Goal: Task Accomplishment & Management: Use online tool/utility

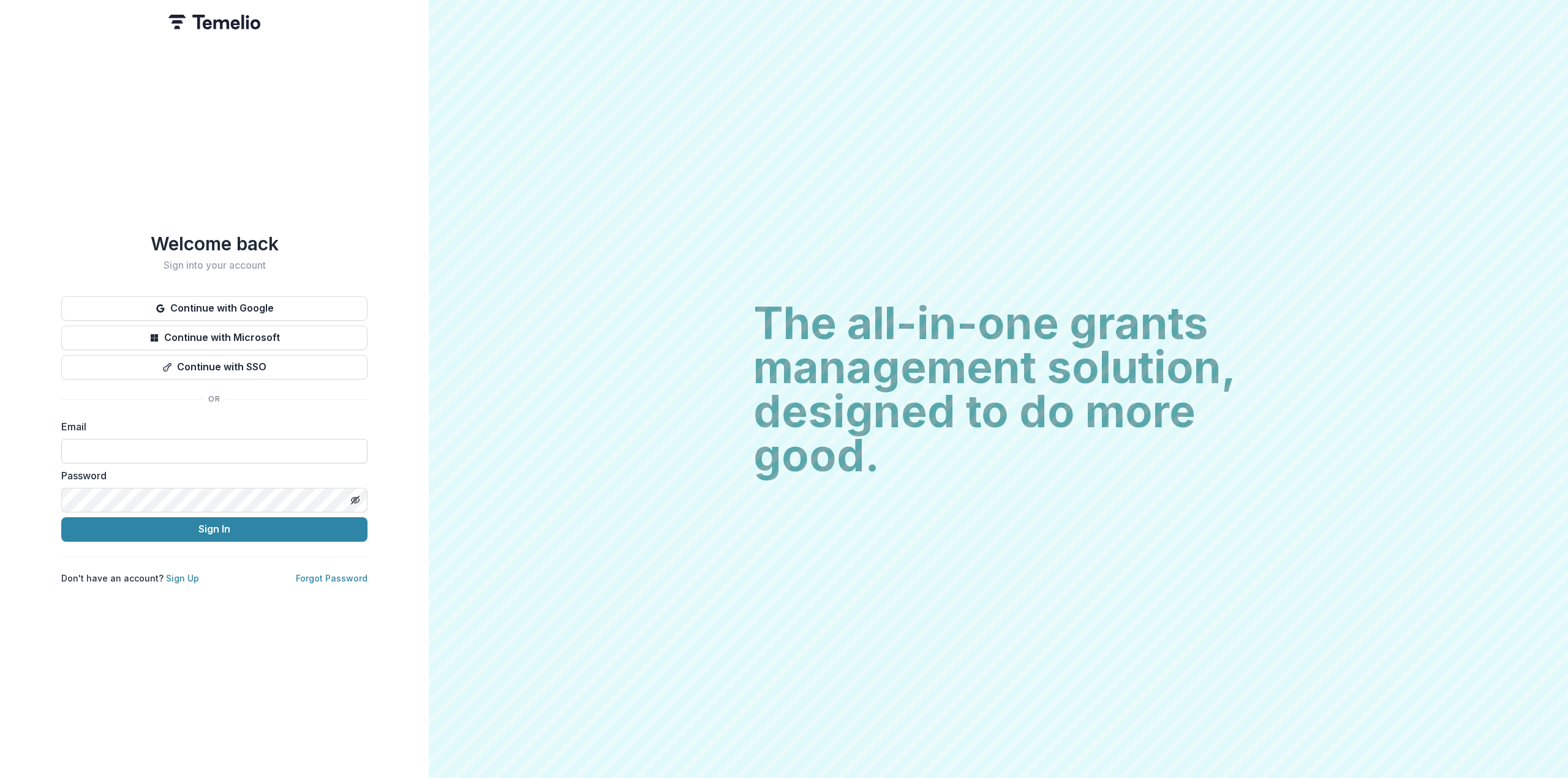
click at [191, 443] on input at bounding box center [214, 451] width 306 height 24
type input "**********"
click at [61, 517] on button "Sign In" at bounding box center [214, 529] width 306 height 24
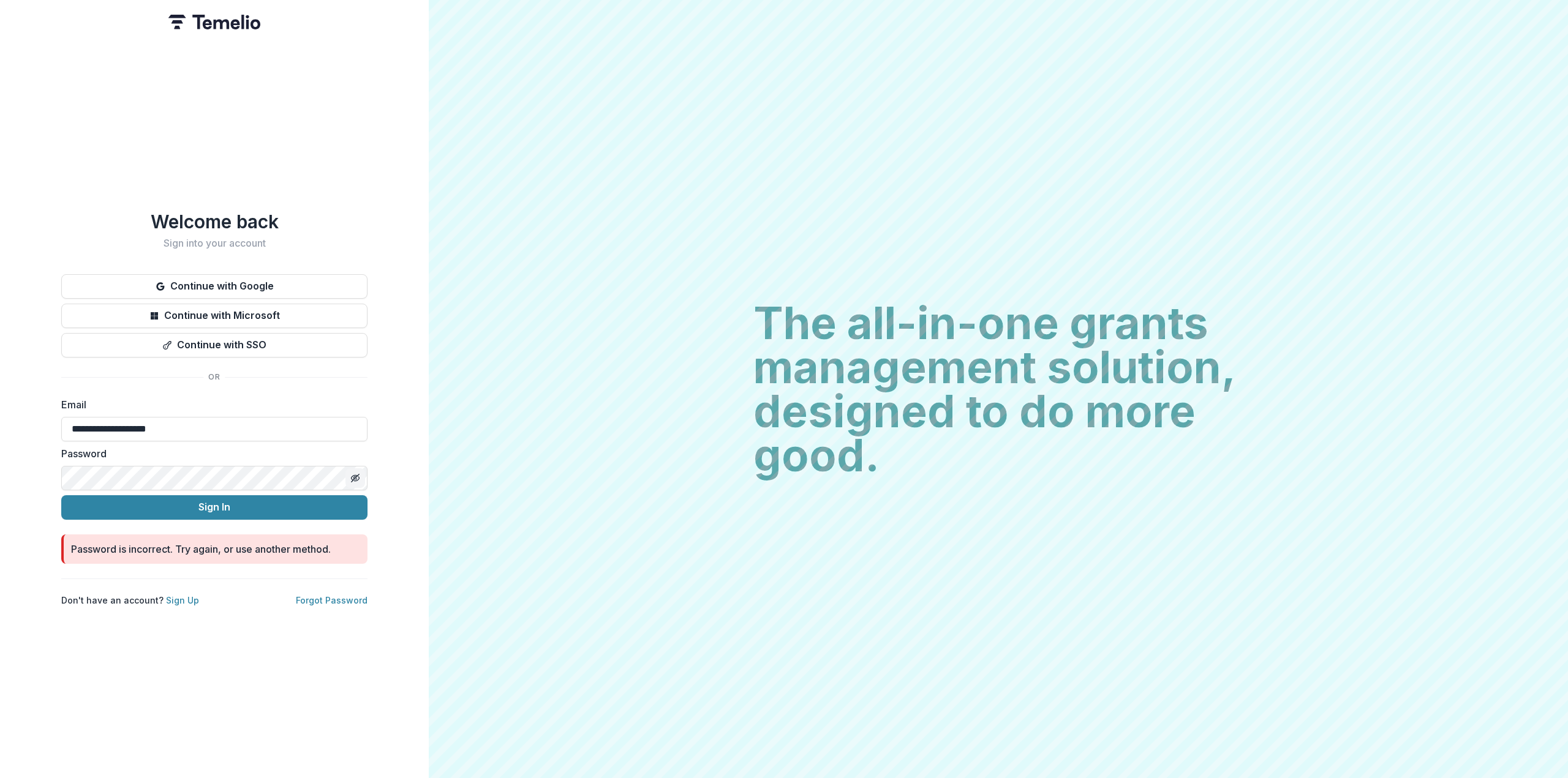
click at [358, 476] on icon "Toggle password visibility" at bounding box center [355, 478] width 9 height 9
click at [242, 500] on button "Sign In" at bounding box center [214, 508] width 306 height 24
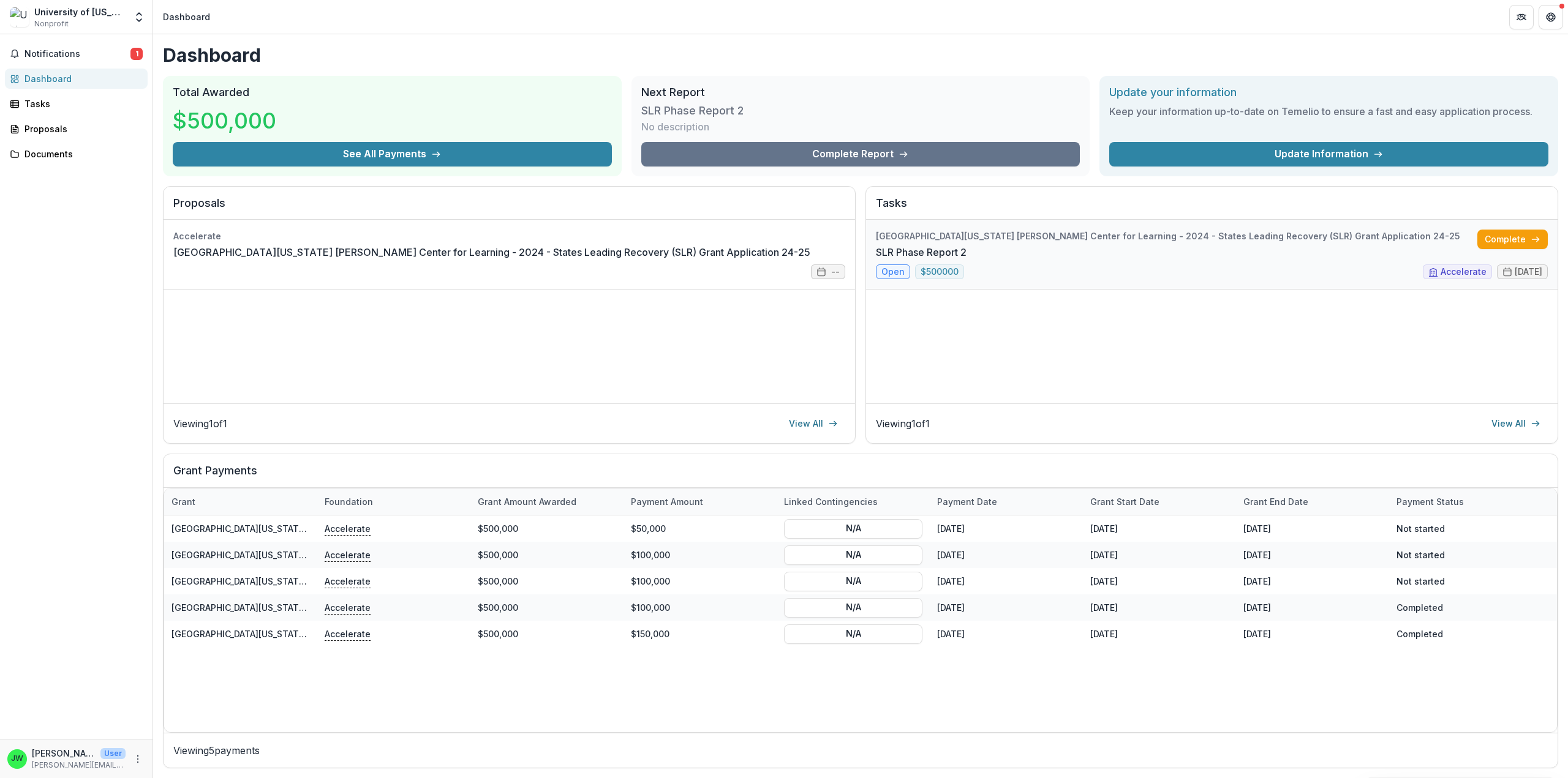
click at [888, 260] on link "SLR Phase Report 2" at bounding box center [921, 252] width 91 height 15
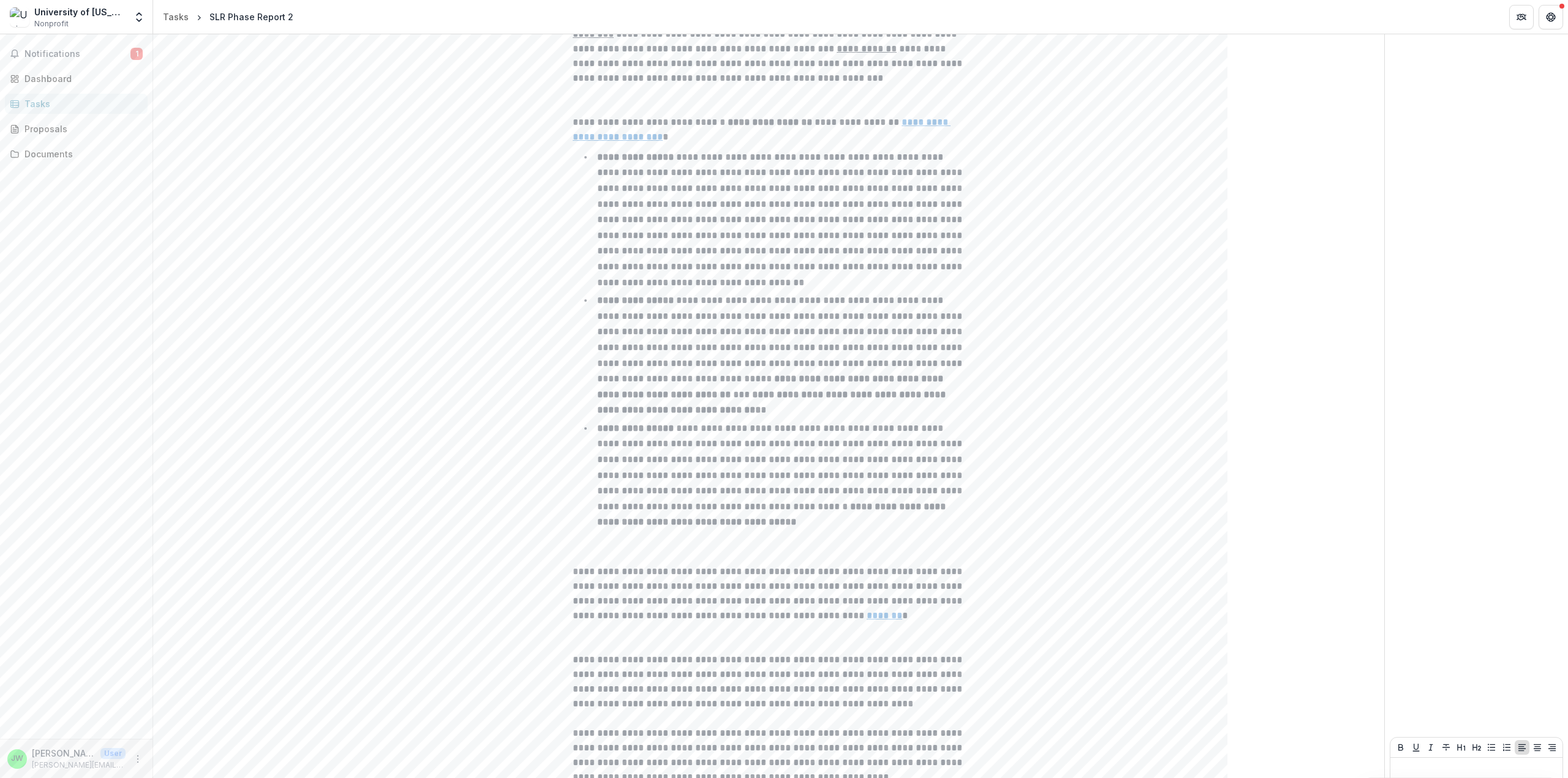
scroll to position [336, 0]
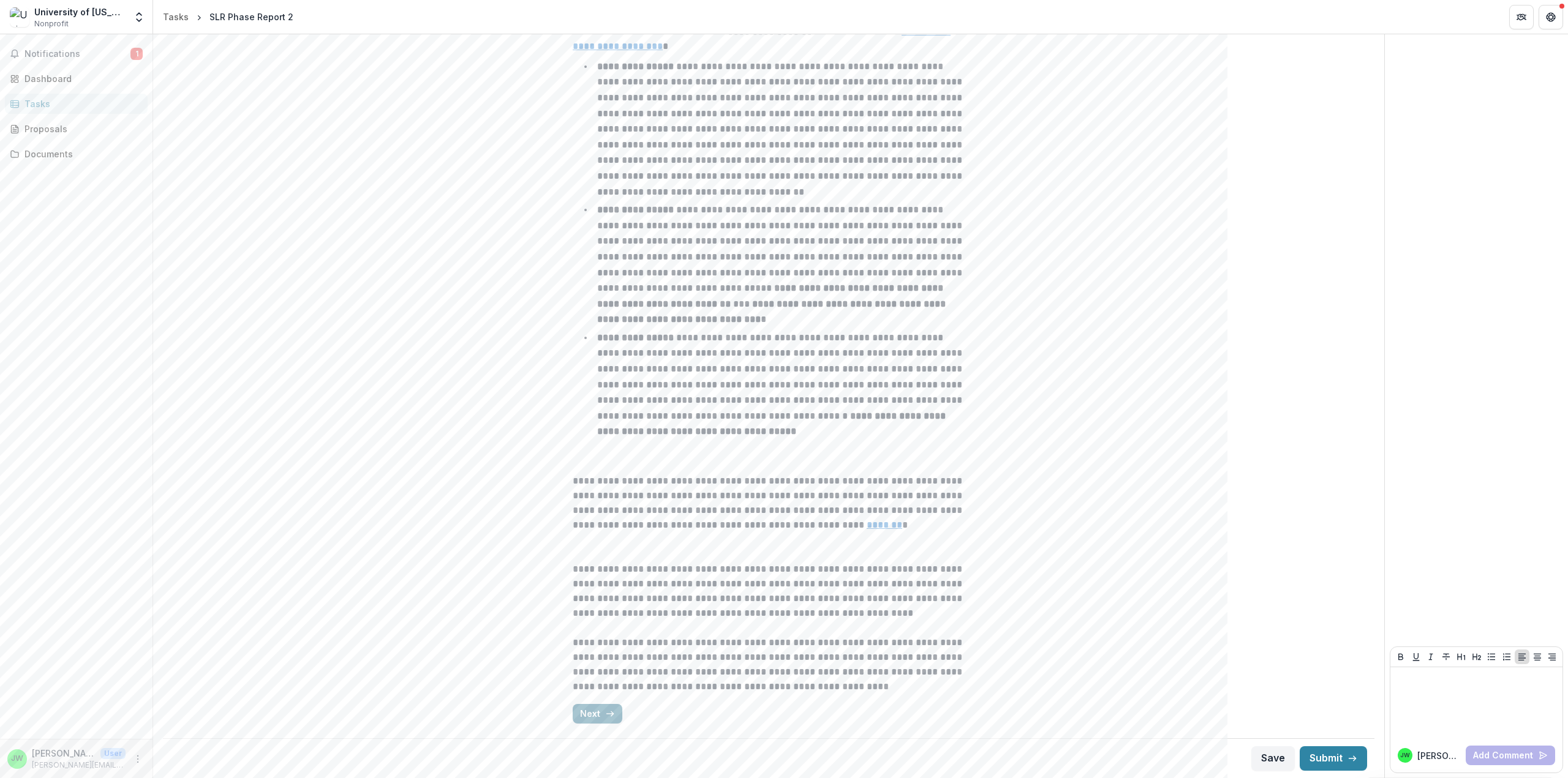
click at [595, 713] on button "Next" at bounding box center [597, 714] width 50 height 20
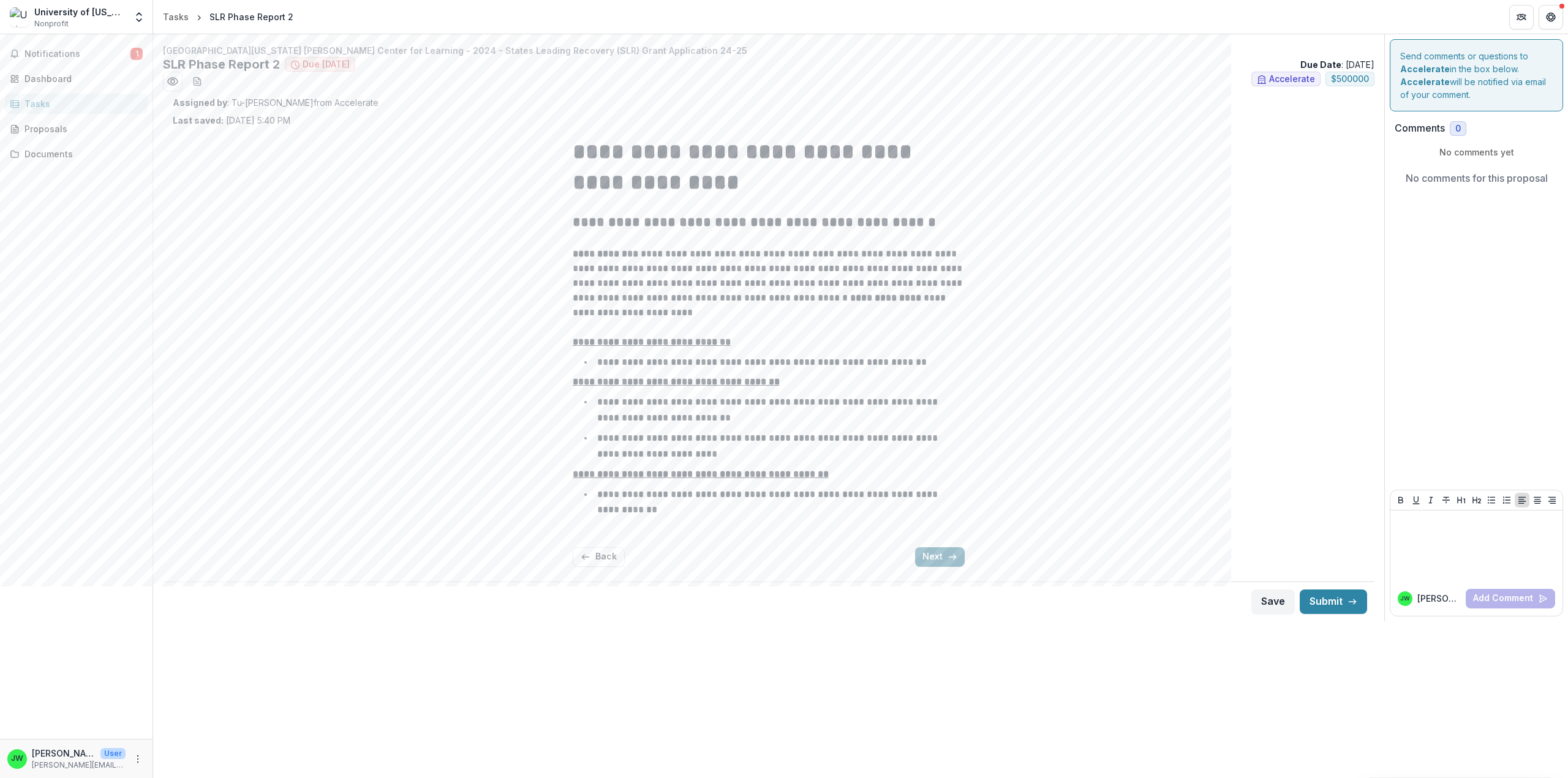
click at [933, 559] on button "Next" at bounding box center [939, 557] width 50 height 20
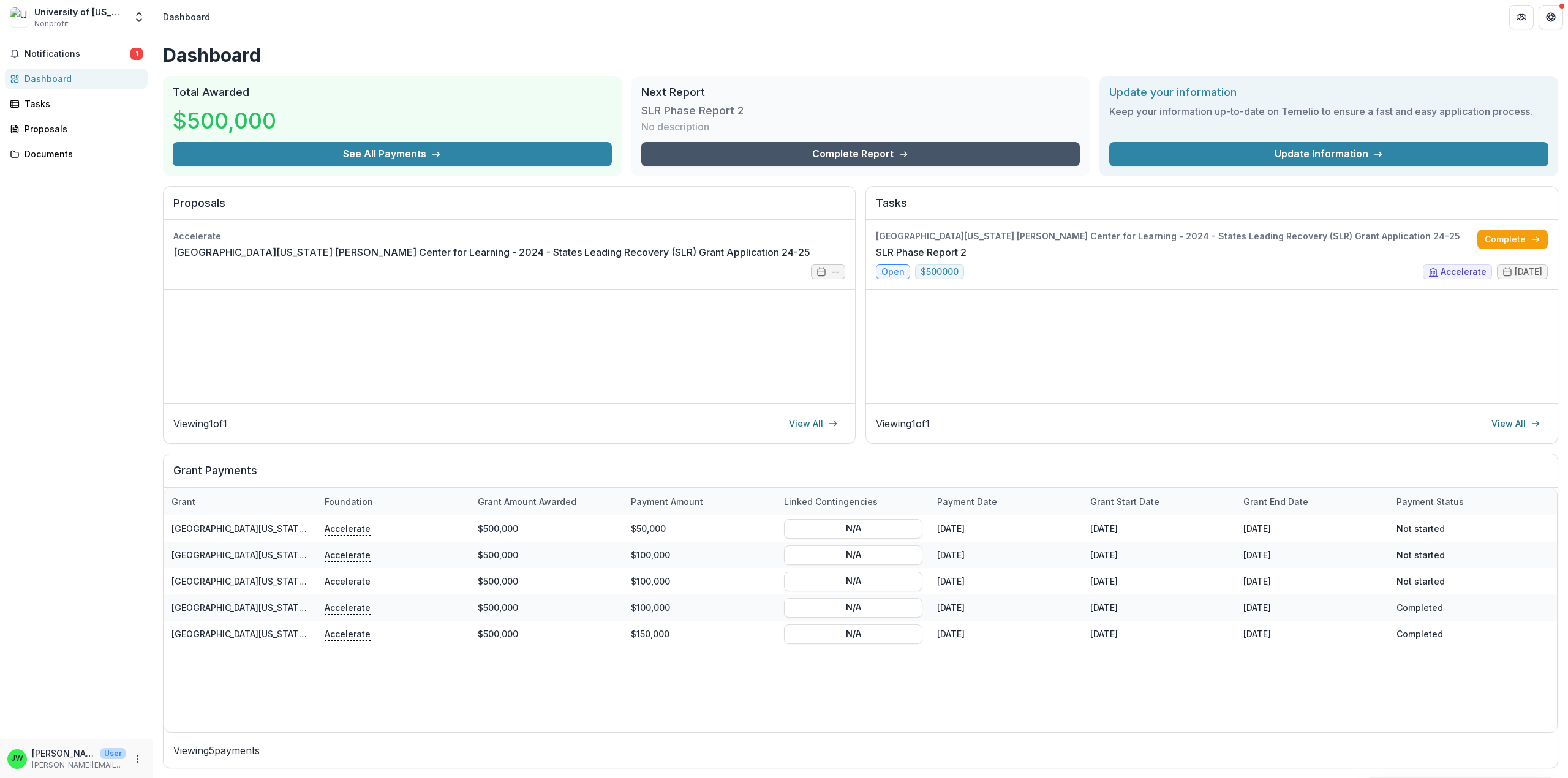
click at [860, 154] on link "Complete Report" at bounding box center [860, 154] width 439 height 24
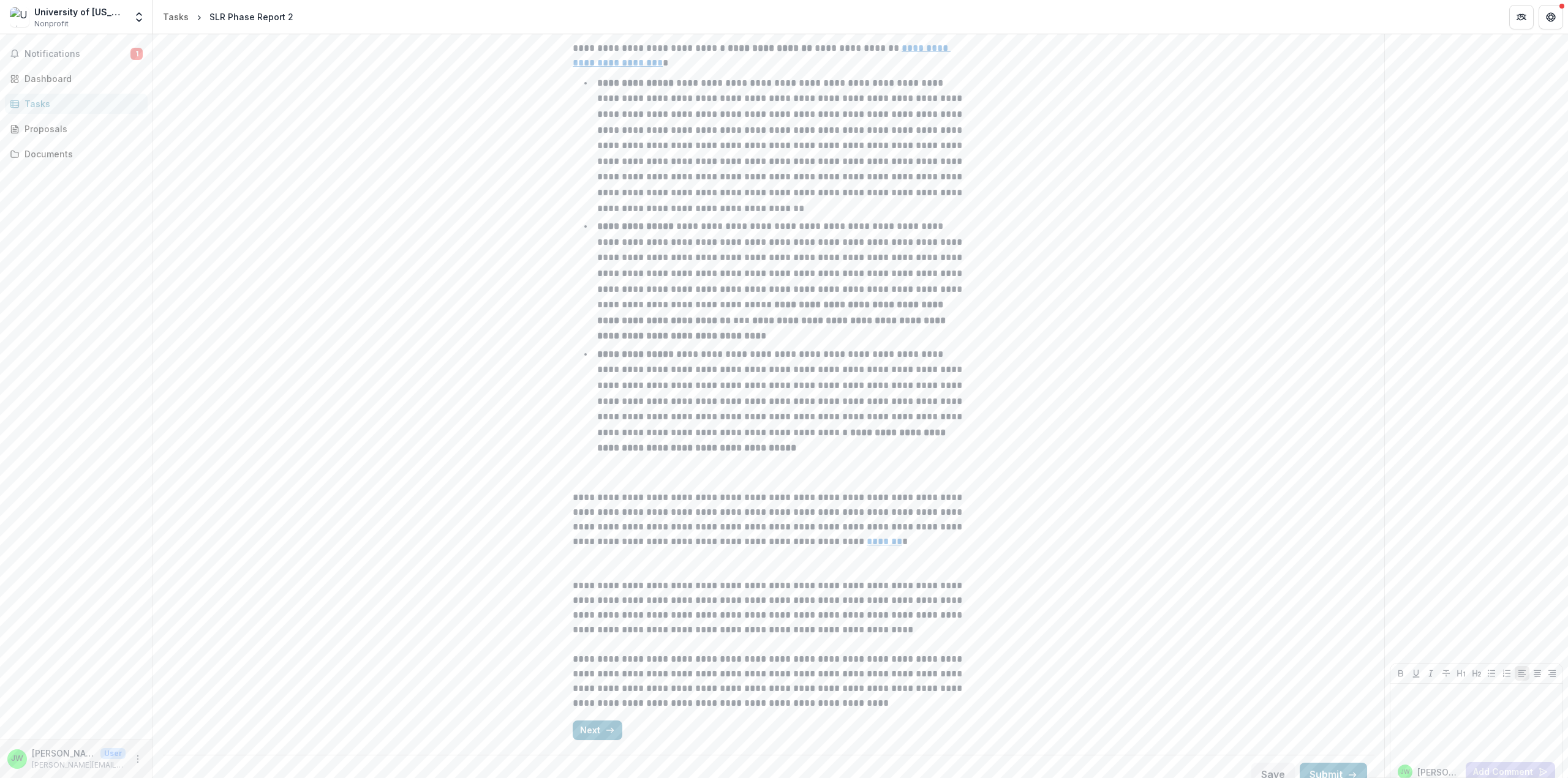
scroll to position [336, 0]
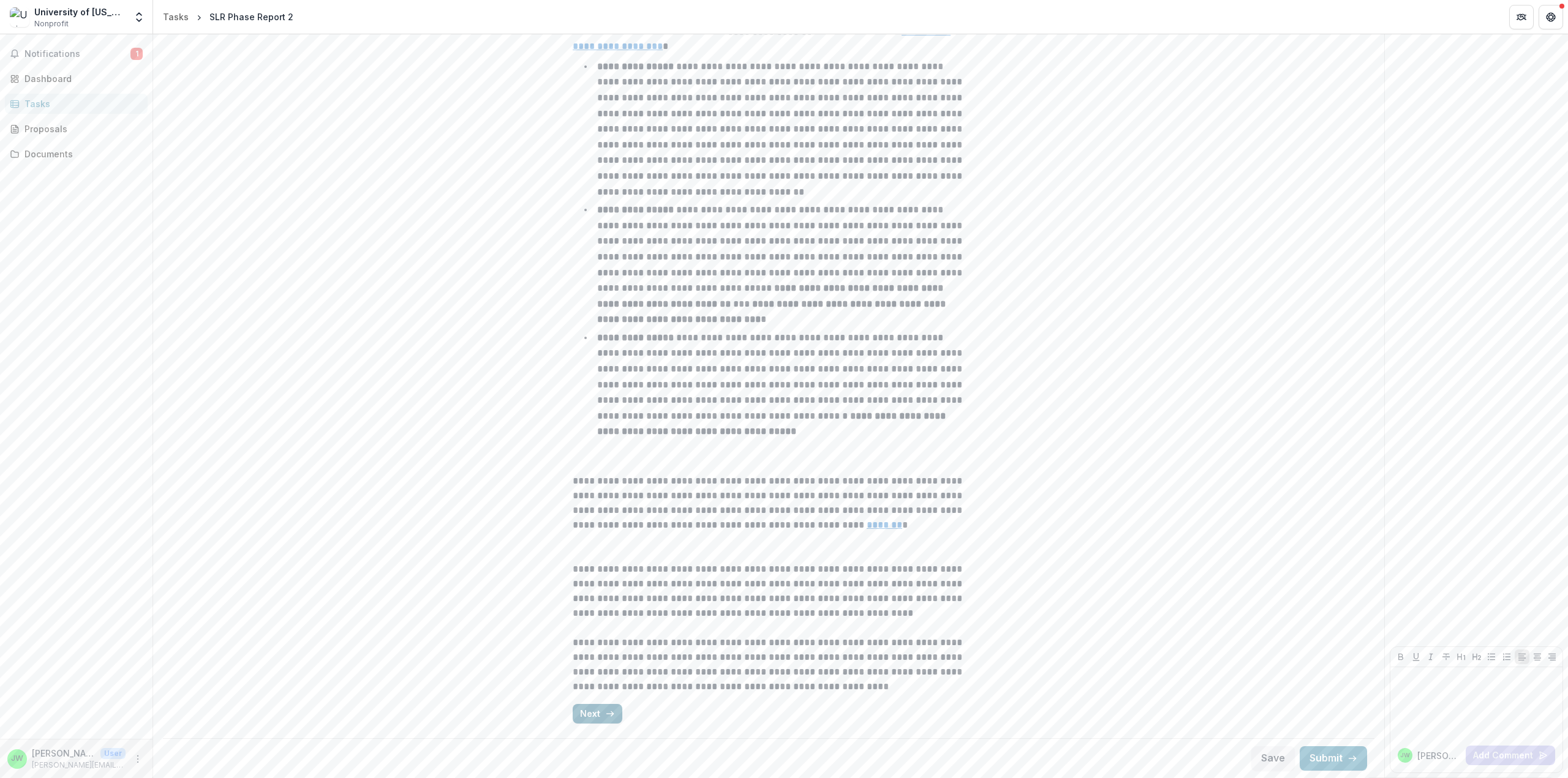
click at [587, 709] on button "Next" at bounding box center [597, 714] width 50 height 20
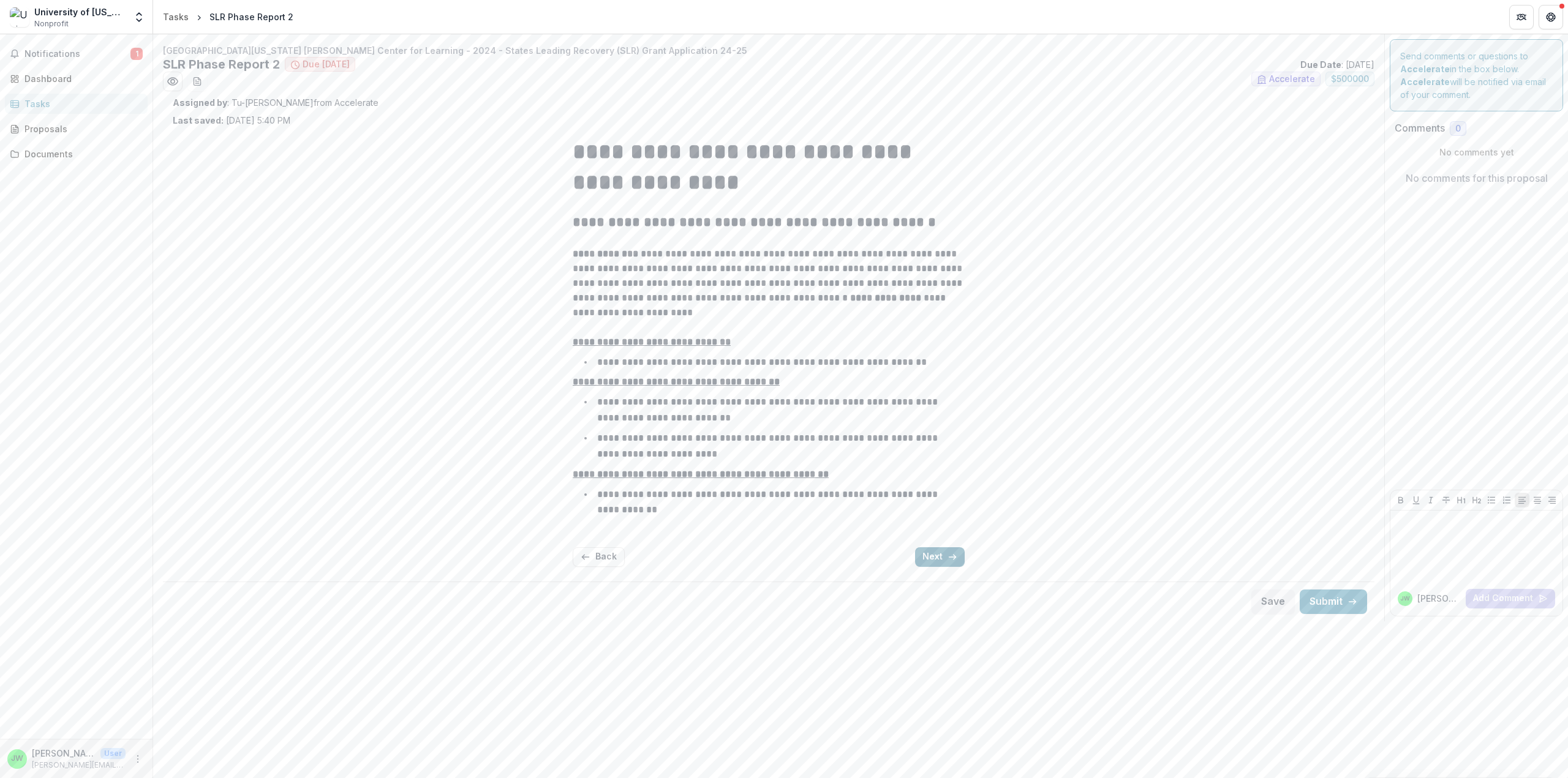
scroll to position [0, 0]
click at [934, 560] on button "Next" at bounding box center [939, 557] width 50 height 20
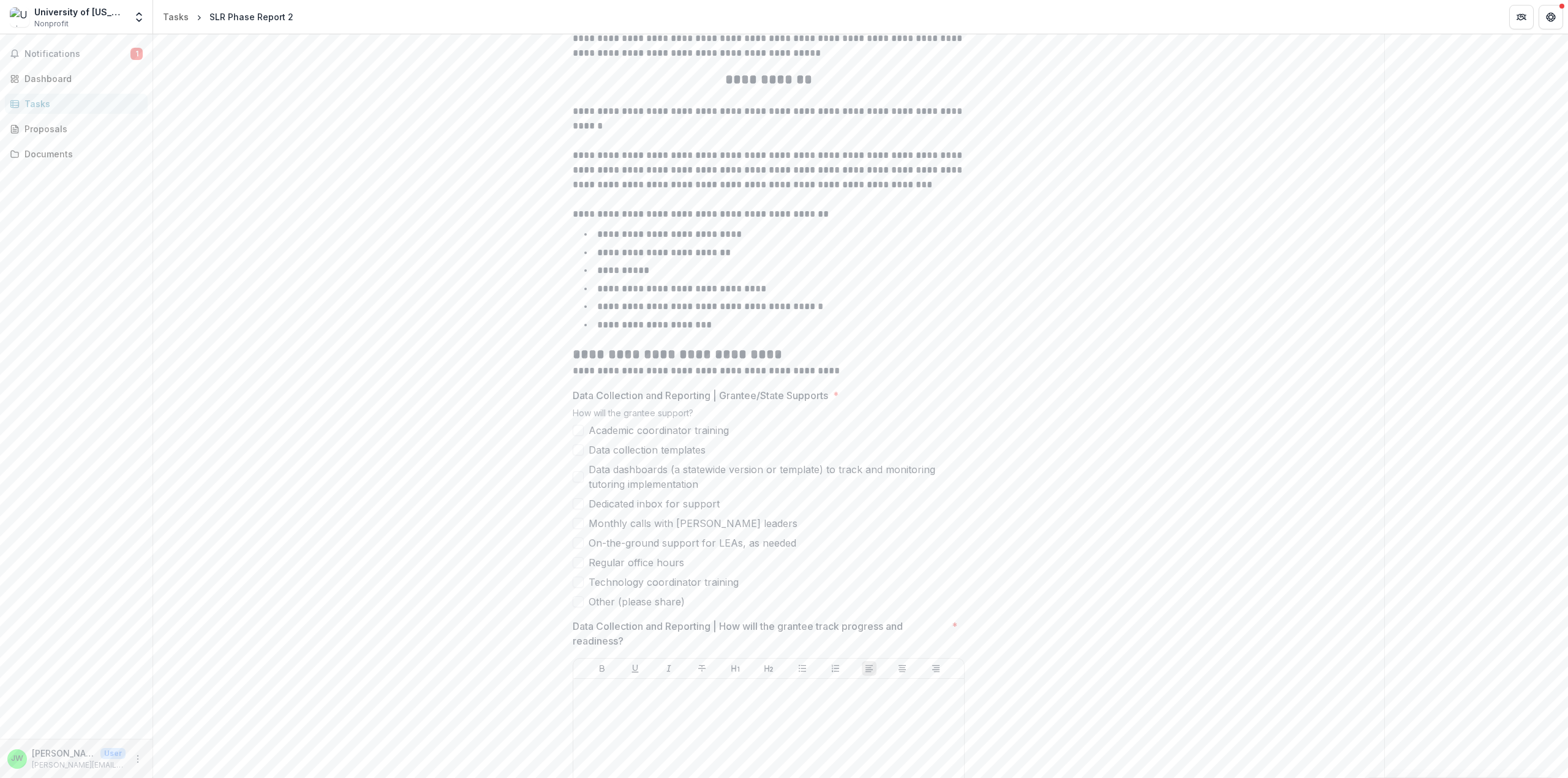
scroll to position [306, 0]
